Goal: Task Accomplishment & Management: Manage account settings

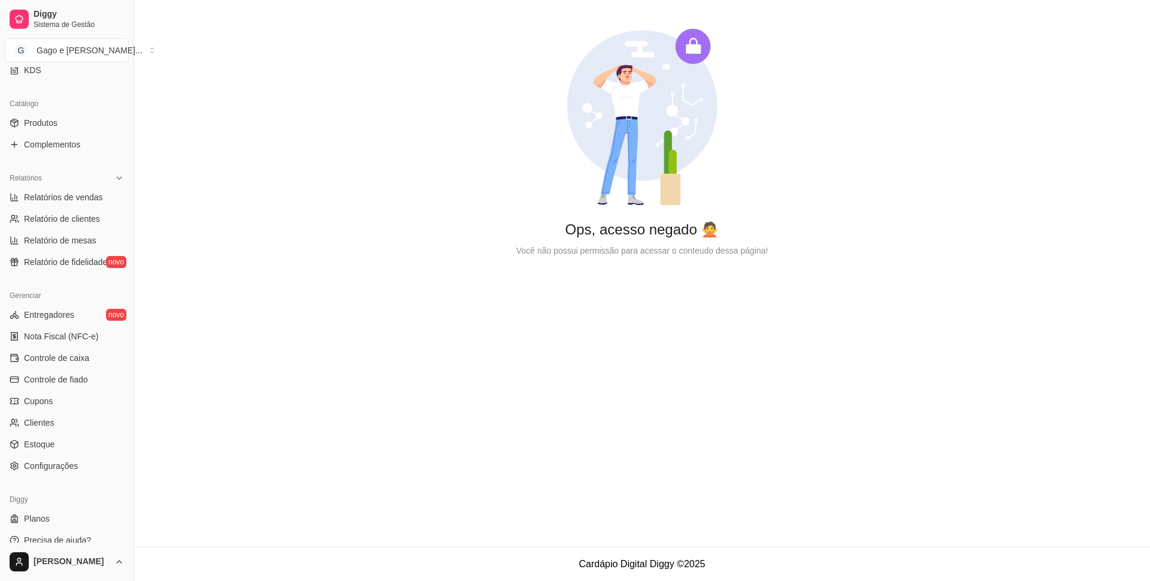
scroll to position [282, 0]
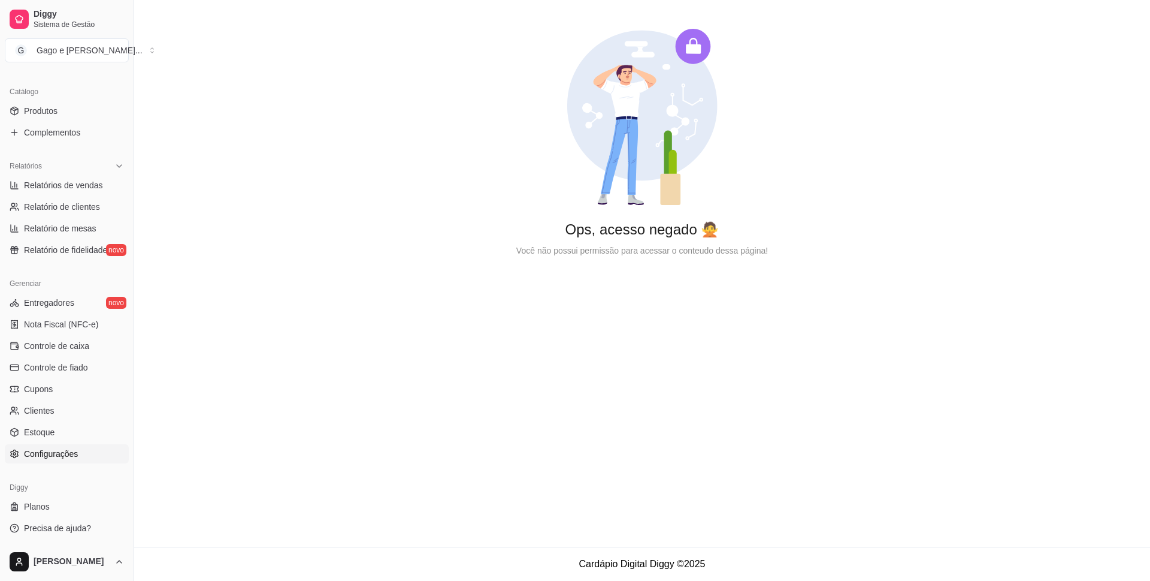
click at [48, 454] on span "Configurações" at bounding box center [51, 454] width 54 height 12
click at [71, 458] on span "Configurações" at bounding box center [51, 454] width 54 height 12
click at [62, 451] on span "Configurações" at bounding box center [51, 454] width 54 height 12
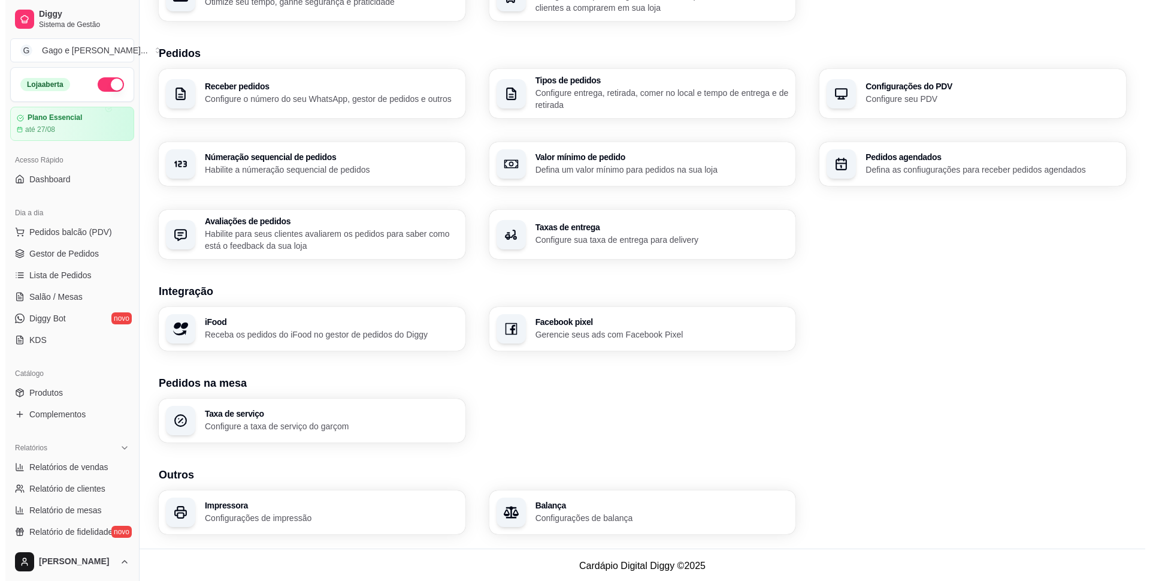
scroll to position [243, 0]
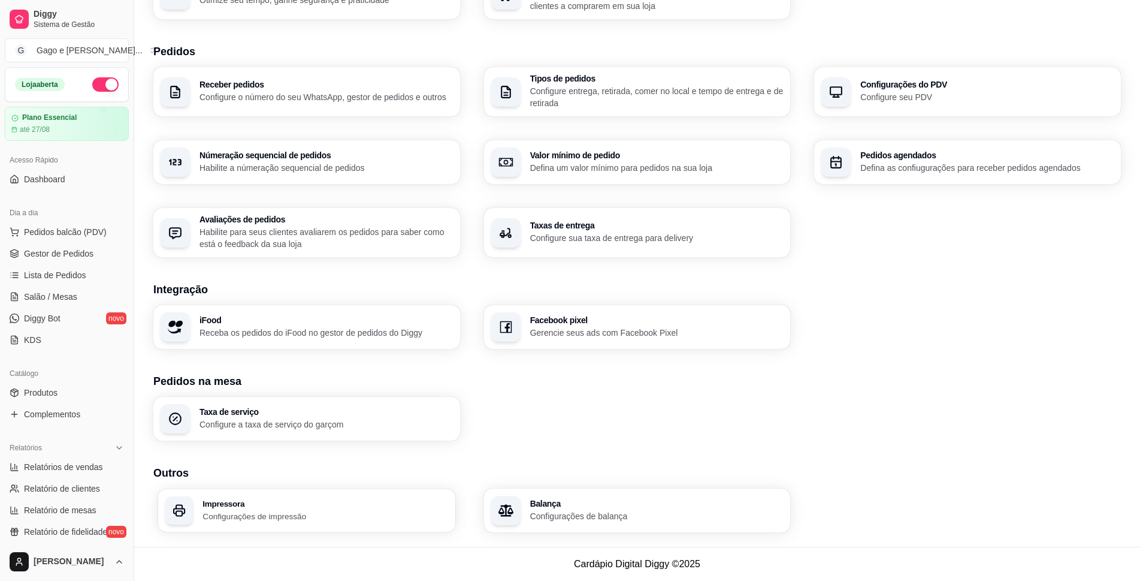
click at [276, 507] on div "Impressora Configurações de impressão" at bounding box center [326, 510] width 246 height 22
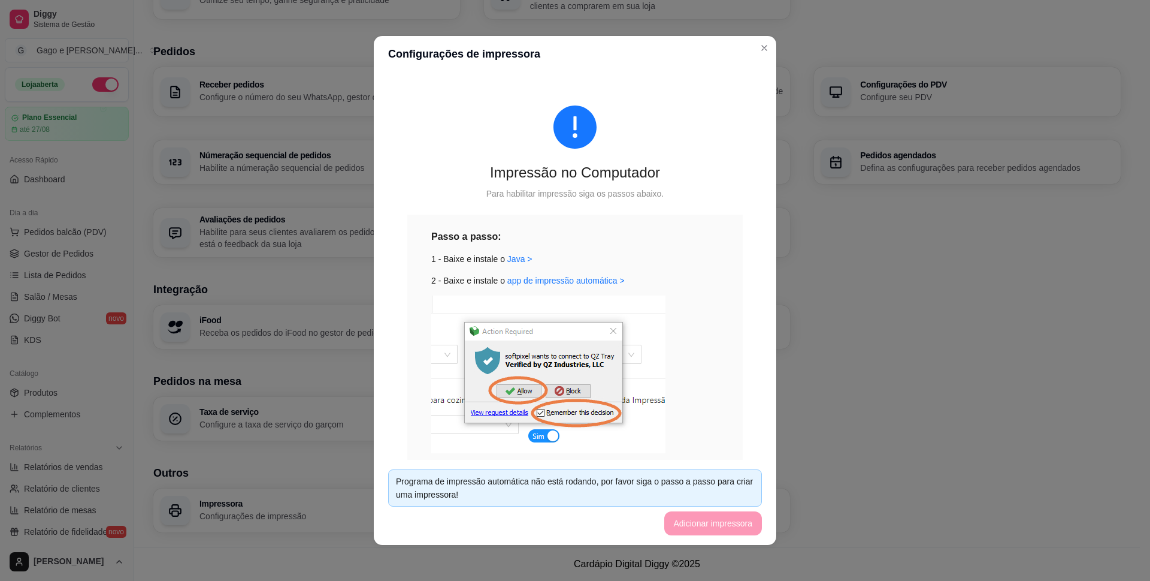
click at [732, 156] on div "Impressão no Computador Para habilitar impressão siga os passos abaixo. Passo a…" at bounding box center [575, 315] width 374 height 476
click at [512, 259] on link "Java >" at bounding box center [519, 259] width 25 height 10
click at [582, 277] on link "app de impressão automática >" at bounding box center [565, 281] width 117 height 10
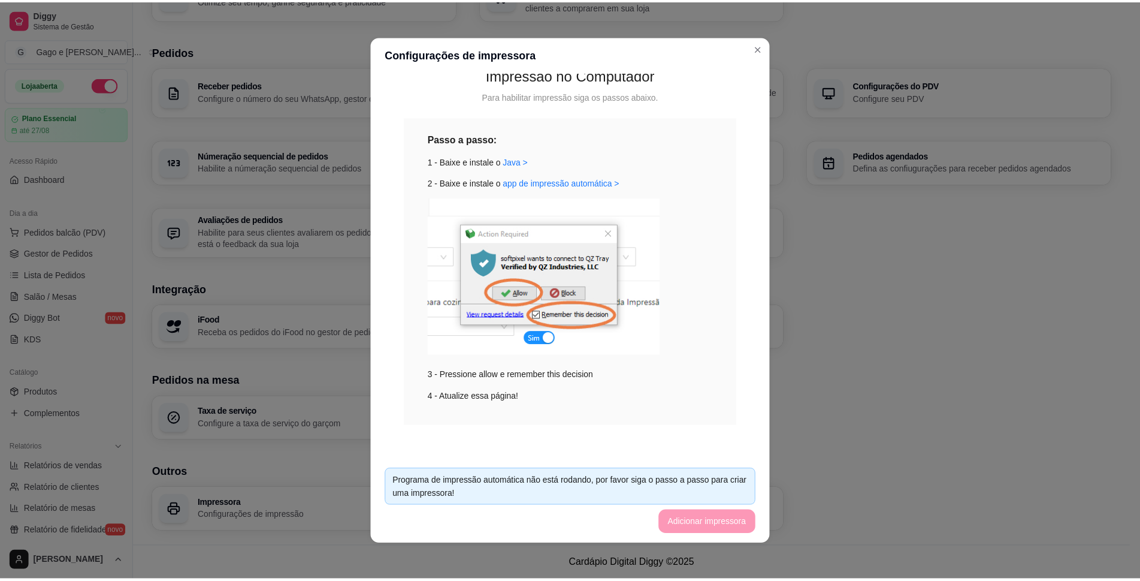
scroll to position [0, 0]
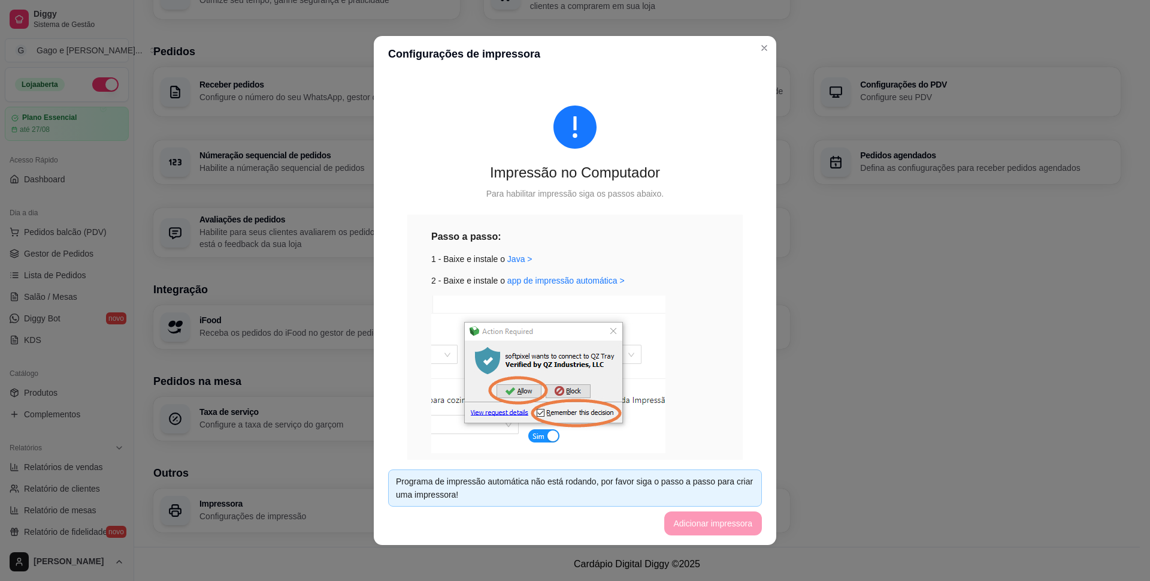
click at [591, 67] on header "Configurações de impressora" at bounding box center [575, 54] width 403 height 36
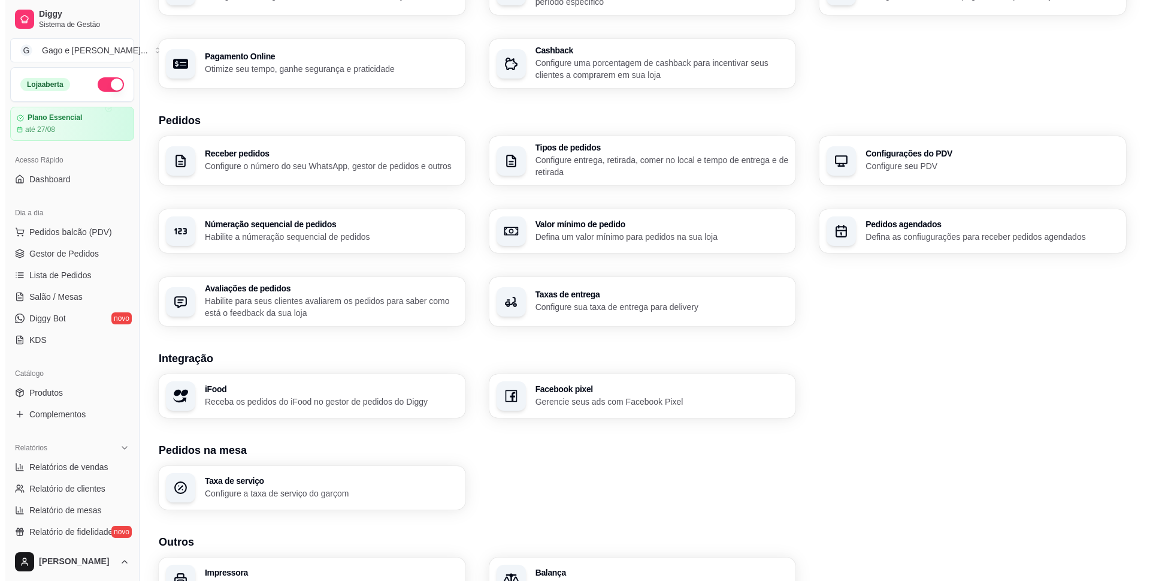
scroll to position [174, 0]
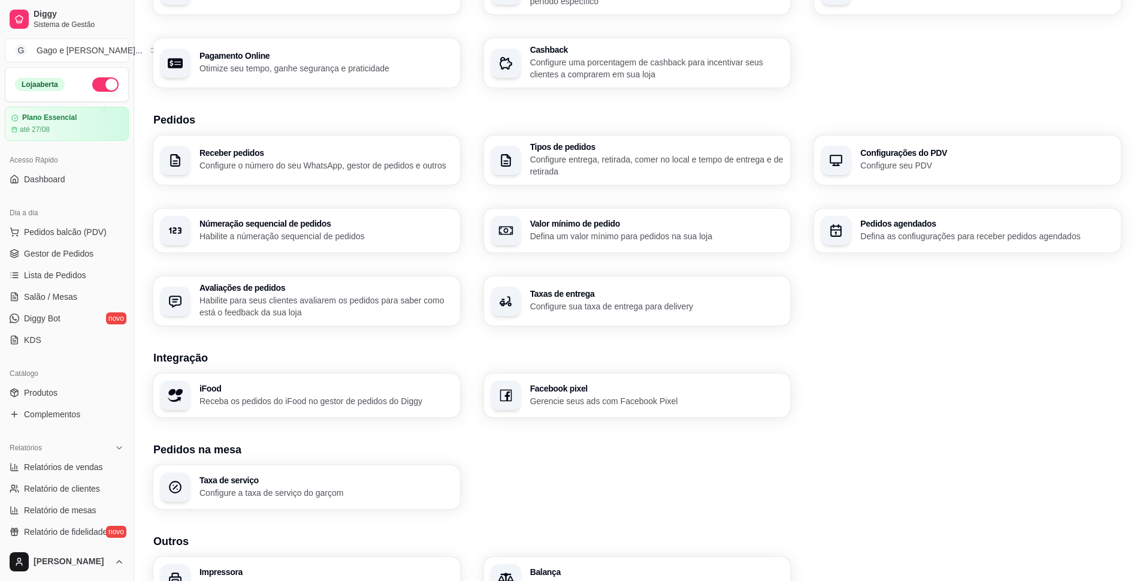
click at [268, 567] on h3 "Impressora" at bounding box center [326, 571] width 253 height 8
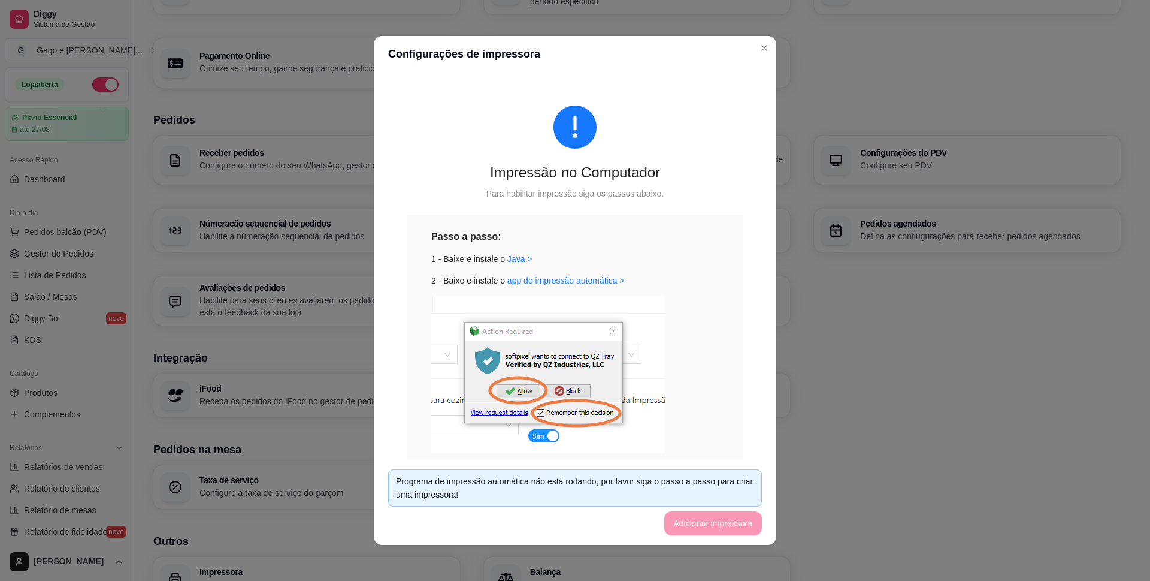
click at [708, 528] on footer "Programa de impressão automática não está rodando, por favor siga o passo a pas…" at bounding box center [575, 502] width 403 height 85
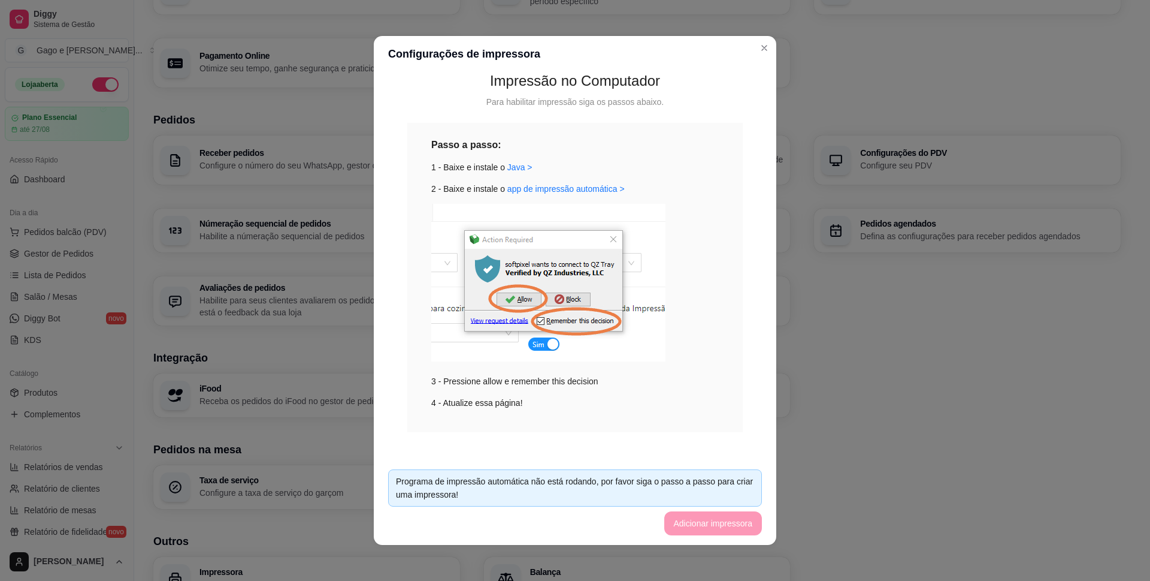
scroll to position [98, 0]
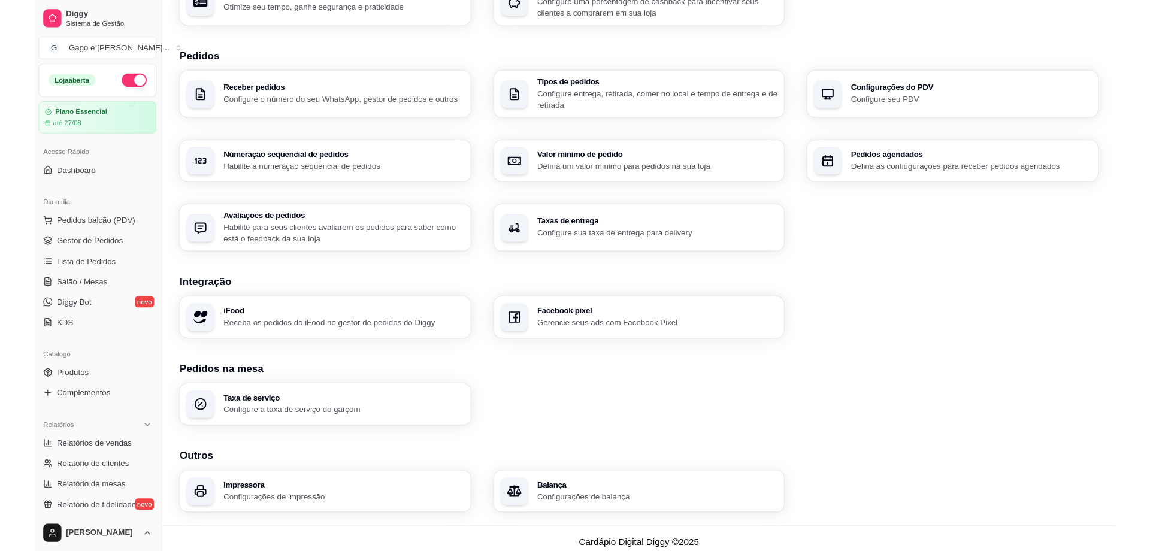
scroll to position [243, 0]
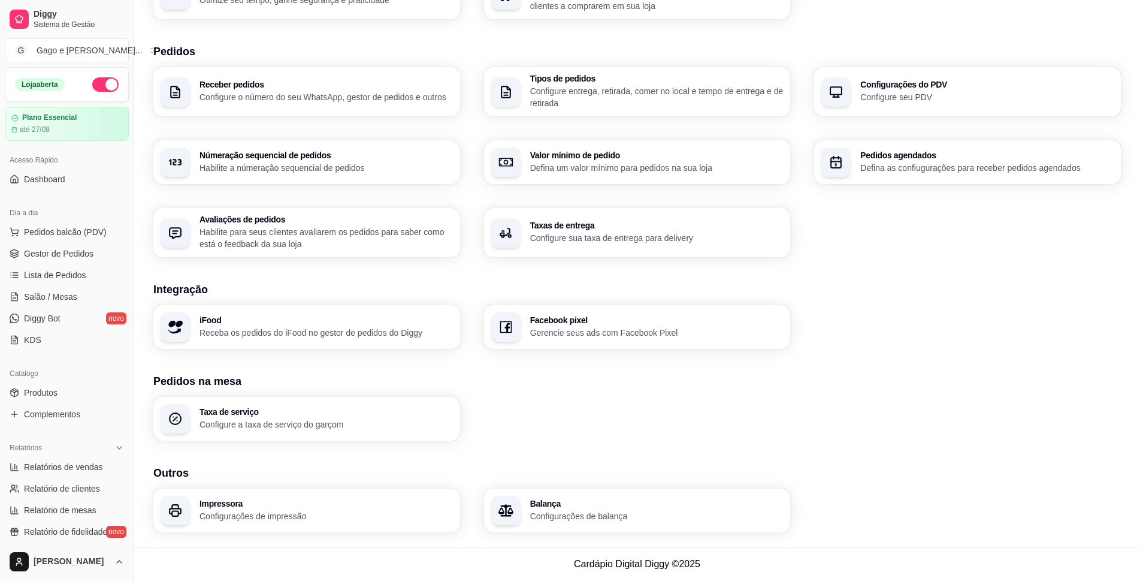
click at [264, 516] on p "Configurações de impressão" at bounding box center [326, 516] width 253 height 12
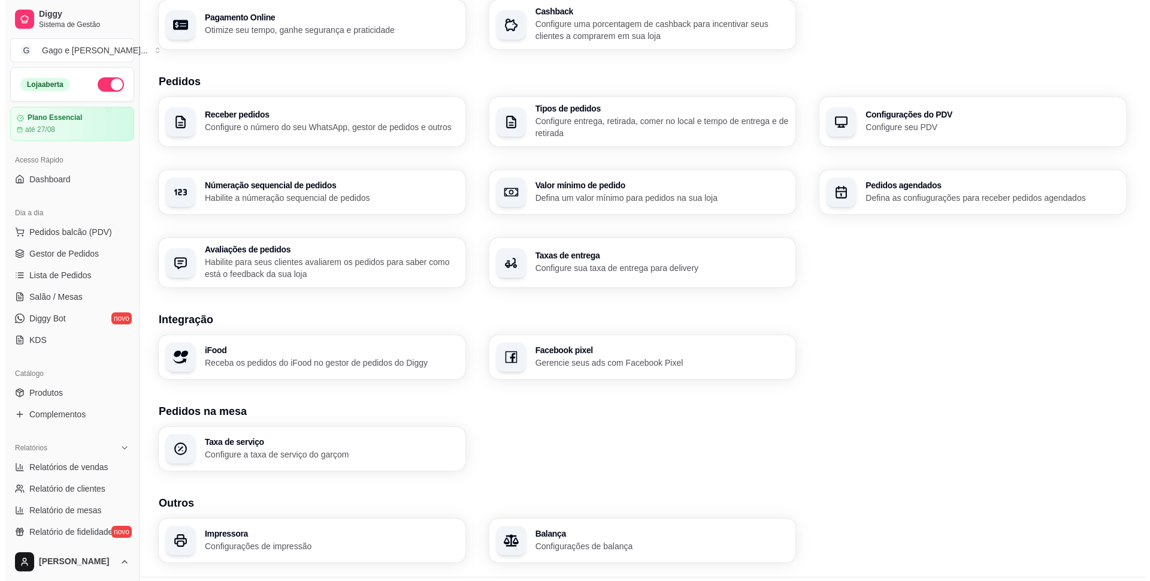
scroll to position [243, 0]
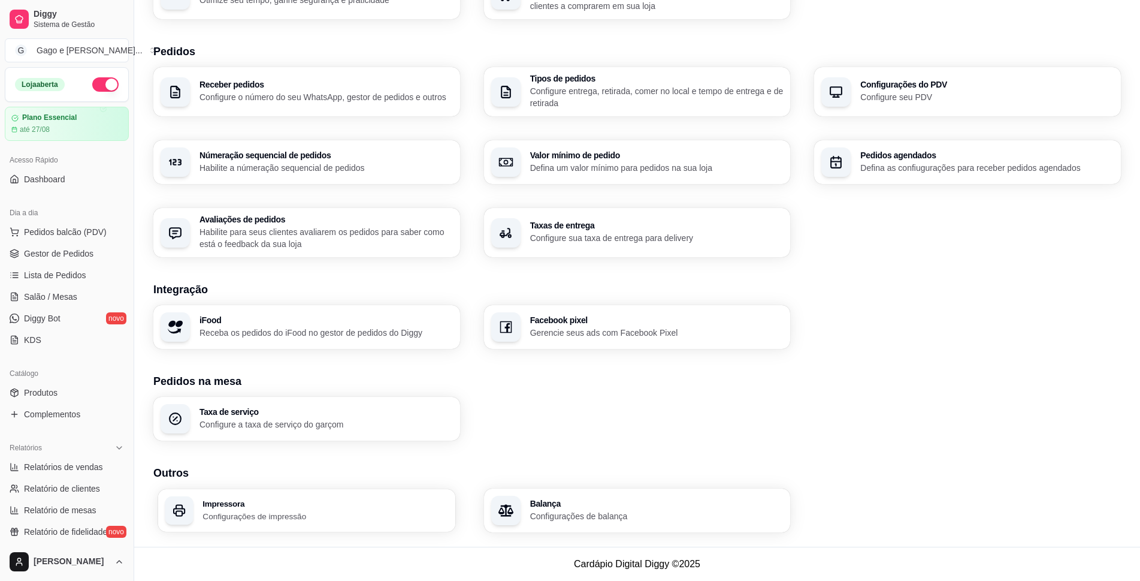
click at [258, 524] on div "Impressora Configurações de impressão" at bounding box center [306, 510] width 297 height 43
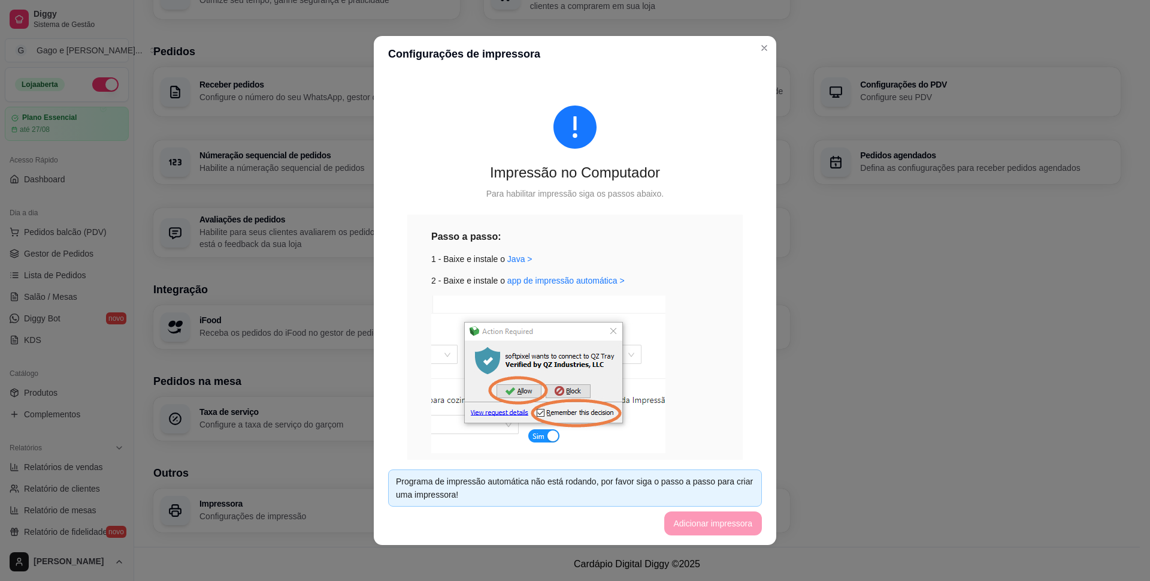
drag, startPoint x: 771, startPoint y: 360, endPoint x: 778, endPoint y: 455, distance: 96.1
click at [778, 455] on div "Configurações de impressora Impressão no Computador Para habilitar impressão si…" at bounding box center [575, 290] width 1150 height 581
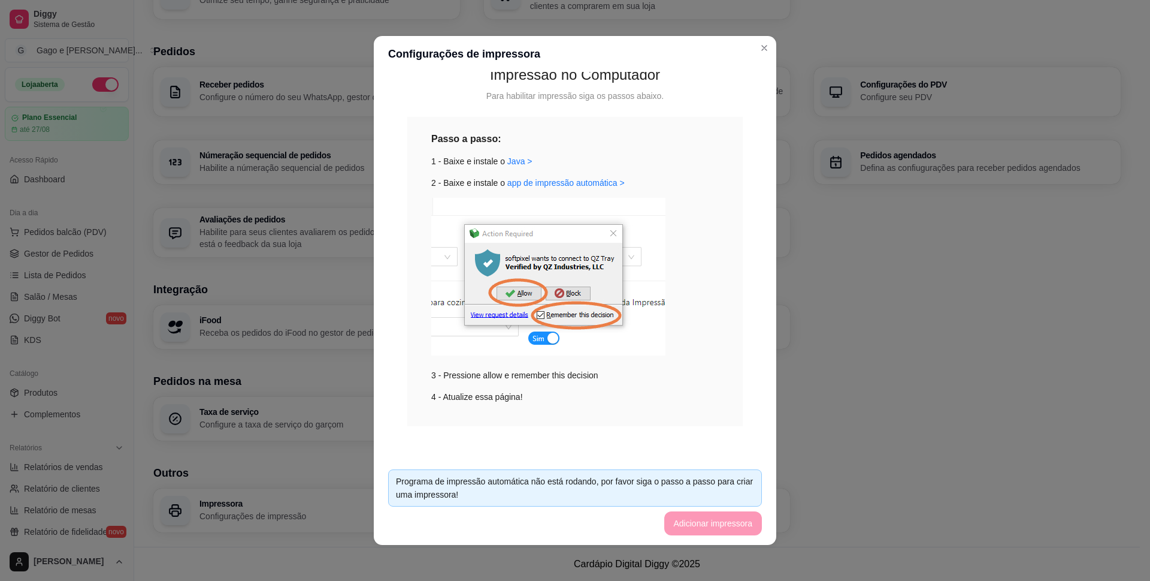
click at [701, 521] on footer "Programa de impressão automática não está rodando, por favor siga o passo a pas…" at bounding box center [575, 502] width 403 height 85
click at [518, 528] on footer "Programa de impressão automática não está rodando, por favor siga o passo a pas…" at bounding box center [575, 502] width 403 height 85
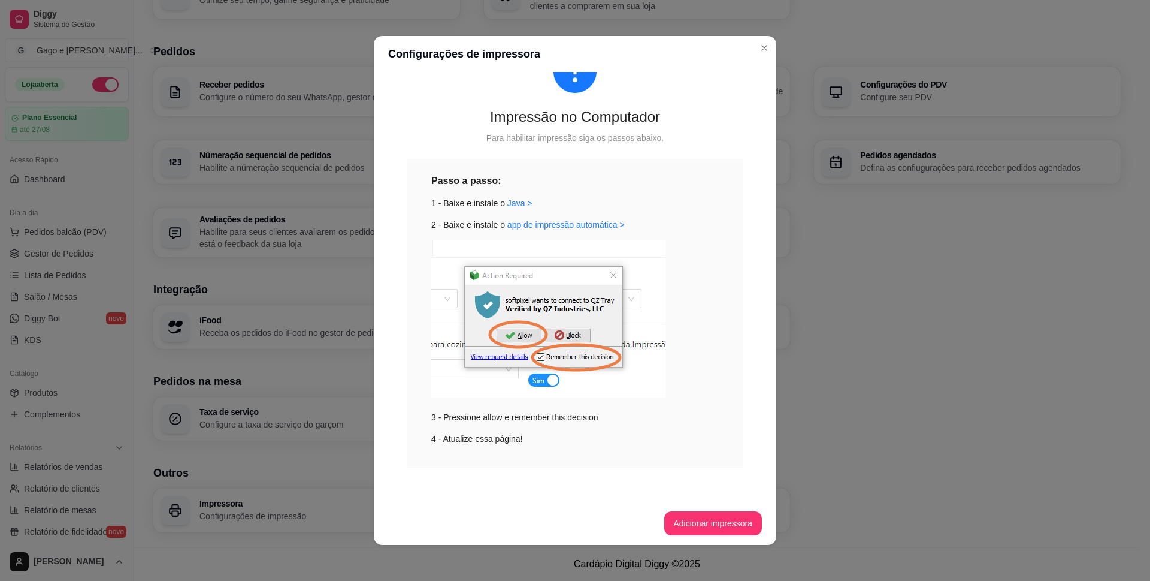
scroll to position [56, 0]
click at [704, 524] on button "Adicionar impressora" at bounding box center [713, 523] width 95 height 23
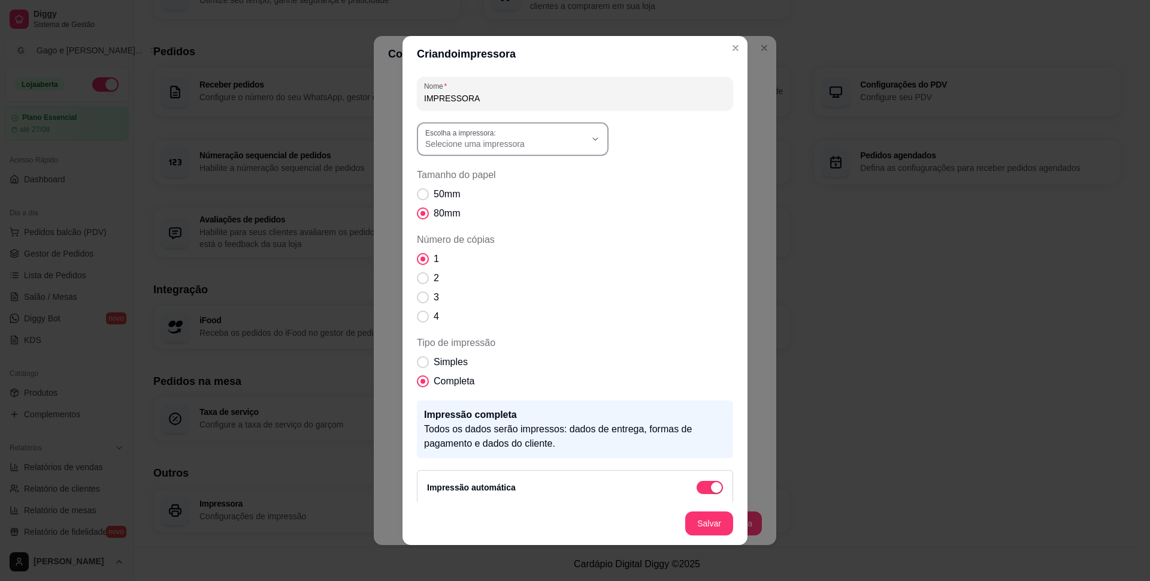
click at [539, 133] on div "Selecione uma impressora" at bounding box center [505, 139] width 161 height 22
click at [473, 189] on span "ELGIN i8" at bounding box center [502, 191] width 154 height 11
type input "ELGIN i8"
select select "ELGIN i8"
click at [530, 97] on input "IMPRESSORA" at bounding box center [575, 98] width 302 height 12
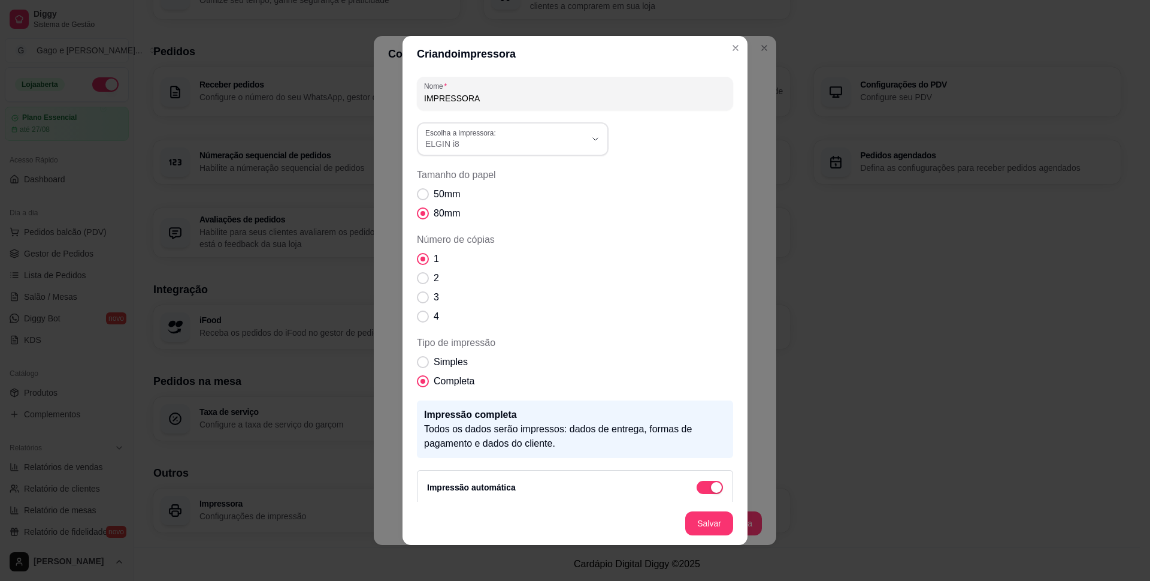
click at [530, 97] on input "IMPRESSORA" at bounding box center [575, 98] width 302 height 12
click at [552, 96] on input "IMPRESSORA" at bounding box center [575, 98] width 302 height 12
type input "IMPRESSORA ELGIN I8"
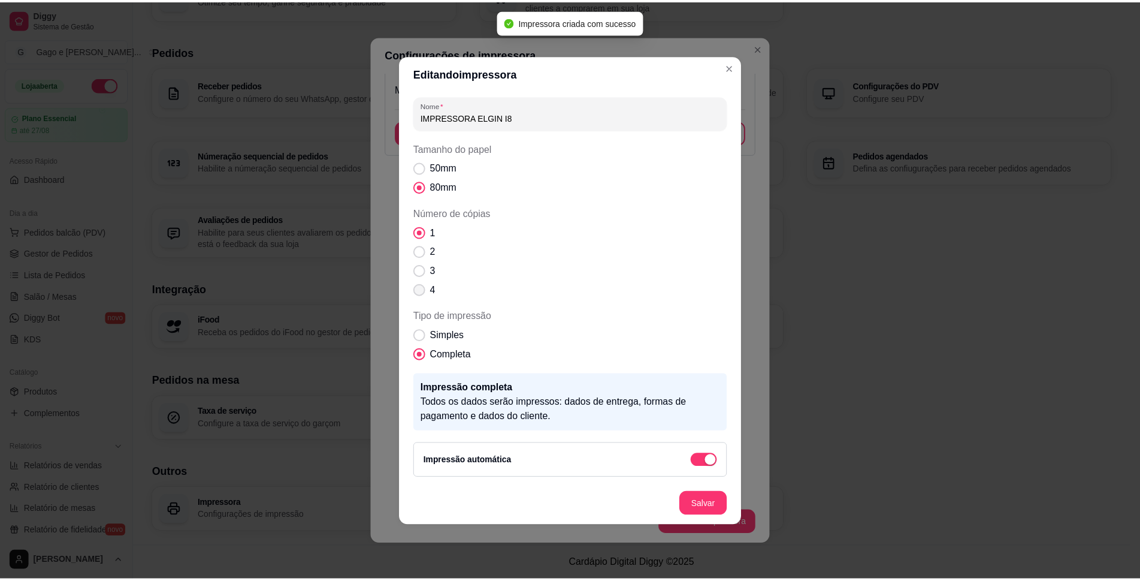
scroll to position [197, 0]
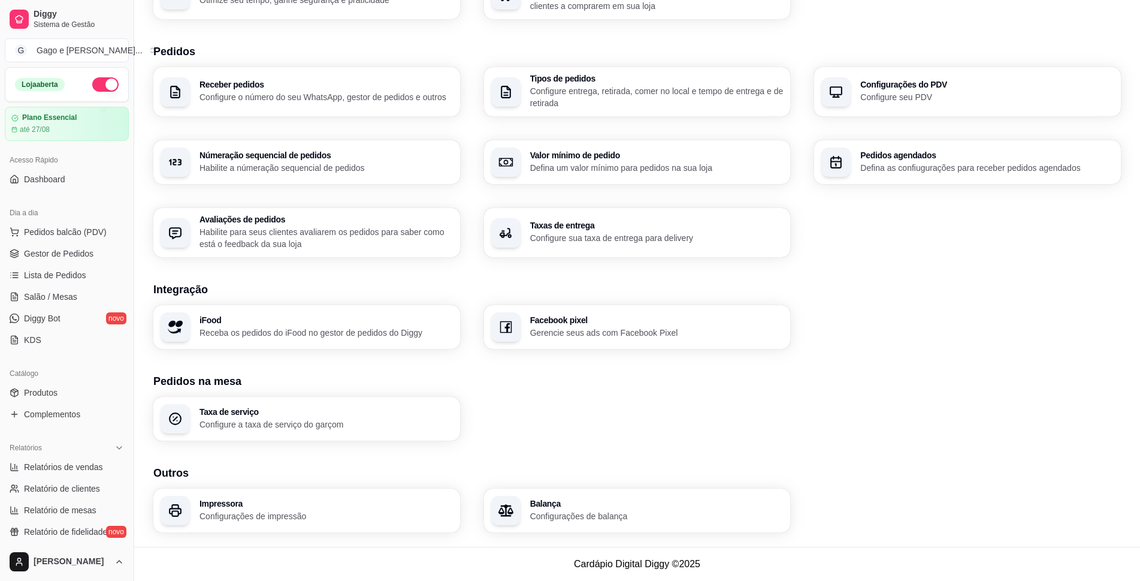
click at [917, 354] on div "Loja Informações da loja Principais informações da sua loja como endereço, nome…" at bounding box center [637, 168] width 968 height 727
click at [853, 417] on div "Taxa de serviço Configure a taxa de serviço do garçom" at bounding box center [637, 419] width 968 height 44
click at [774, 424] on div "Taxa de serviço Configure a taxa de serviço do garçom" at bounding box center [637, 419] width 968 height 44
click at [968, 340] on div "iFood Receba os pedidos do iFood no gestor de pedidos do Diggy Facebook pixel G…" at bounding box center [637, 327] width 968 height 44
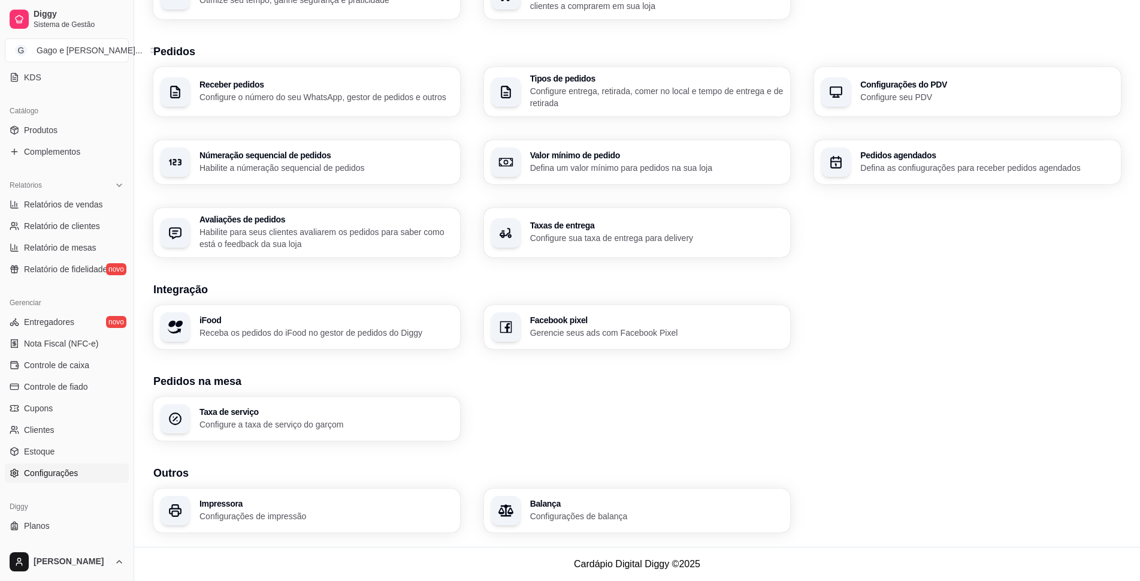
scroll to position [265, 0]
click at [1067, 328] on div "iFood Receba os pedidos do iFood no gestor de pedidos do Diggy Facebook pixel G…" at bounding box center [637, 327] width 968 height 44
